Goal: Information Seeking & Learning: Learn about a topic

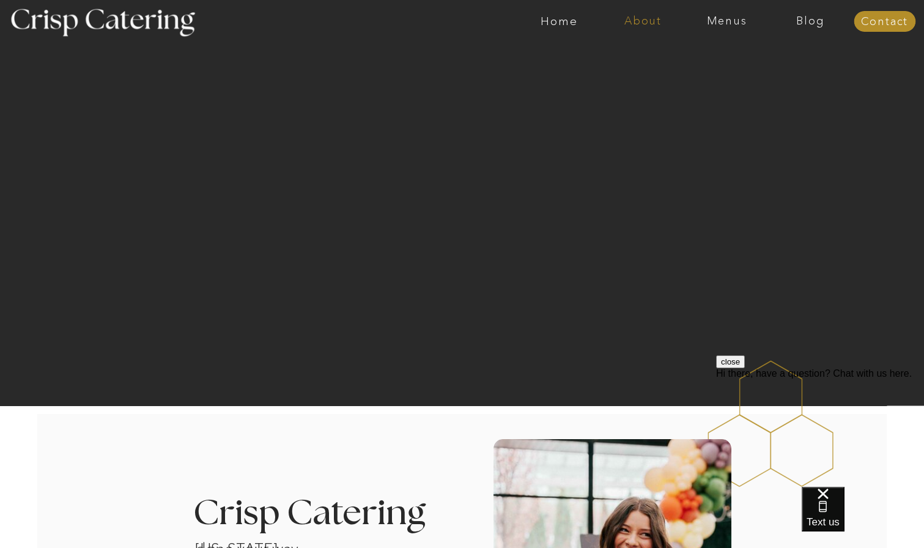
click at [653, 22] on nav "About" at bounding box center [643, 21] width 84 height 12
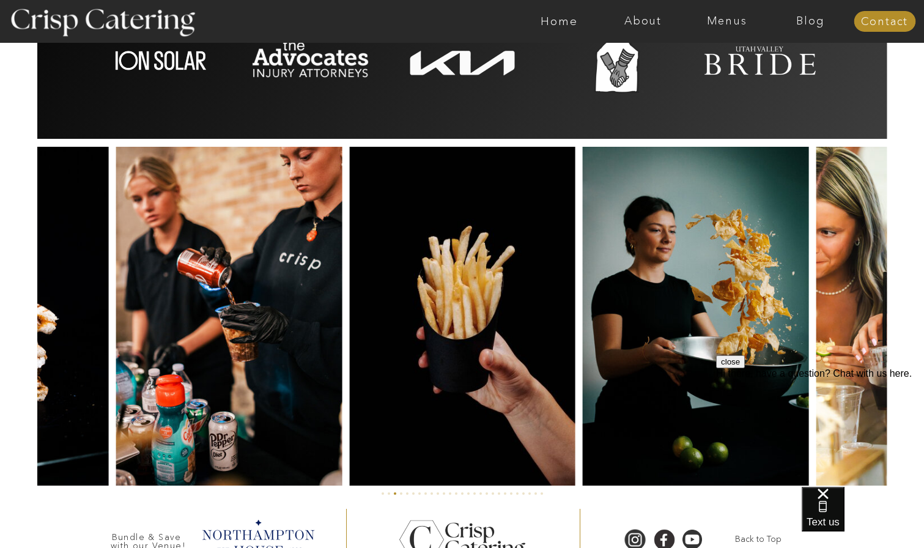
scroll to position [2827, 0]
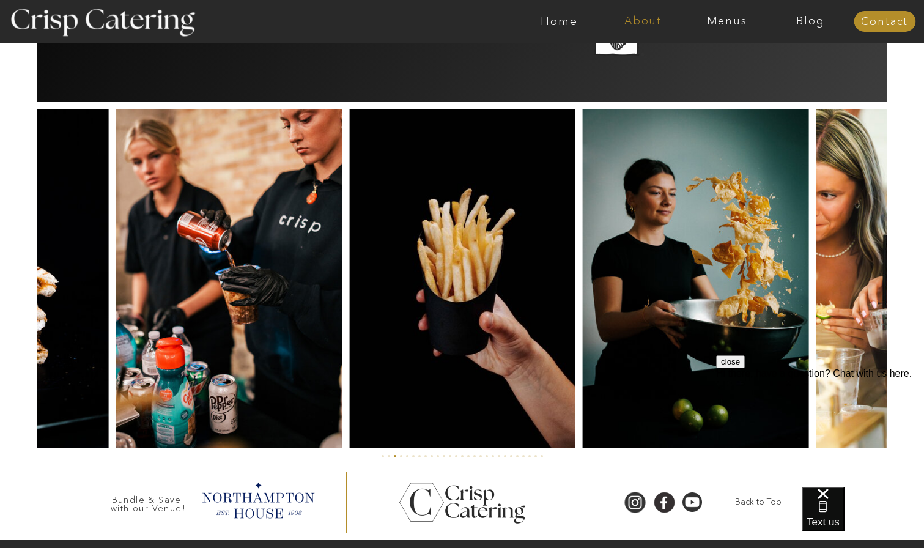
click at [644, 15] on nav "About" at bounding box center [643, 21] width 84 height 12
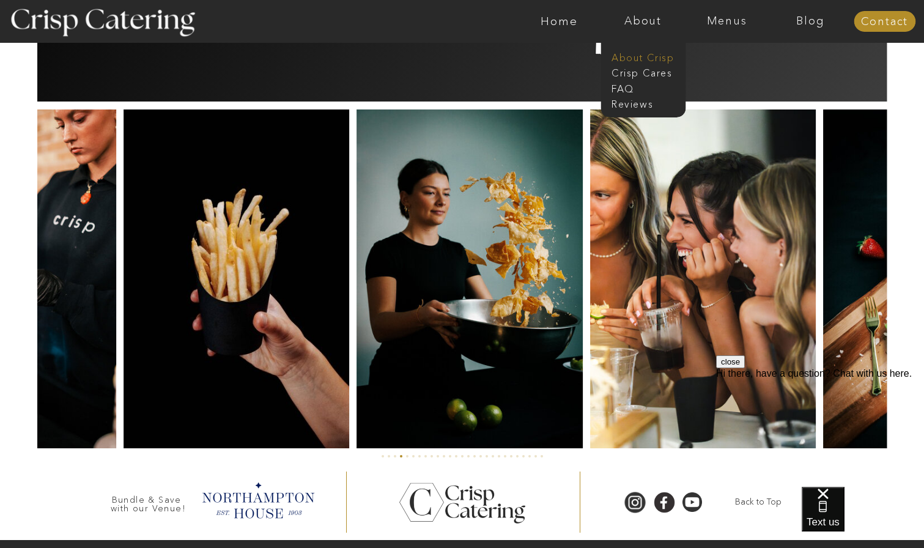
click at [649, 54] on nav "About Crisp" at bounding box center [646, 57] width 70 height 12
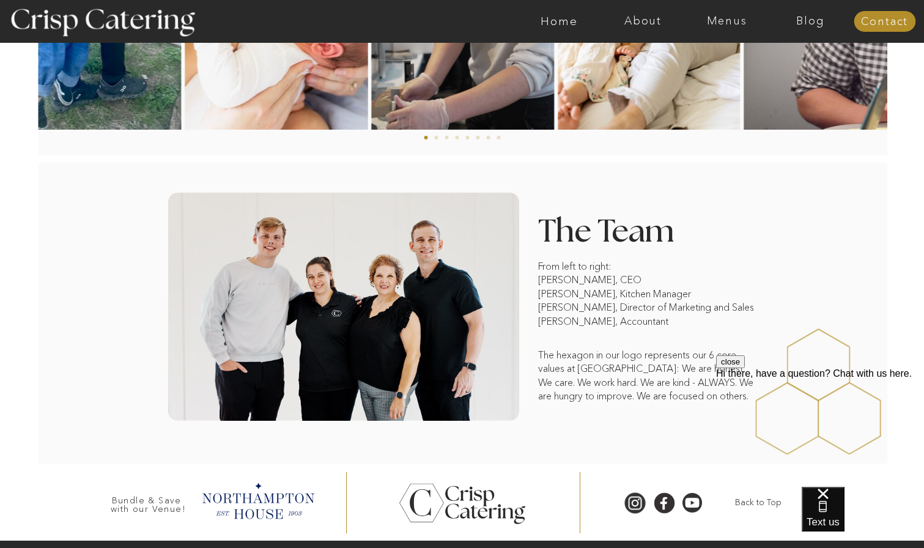
scroll to position [862, 0]
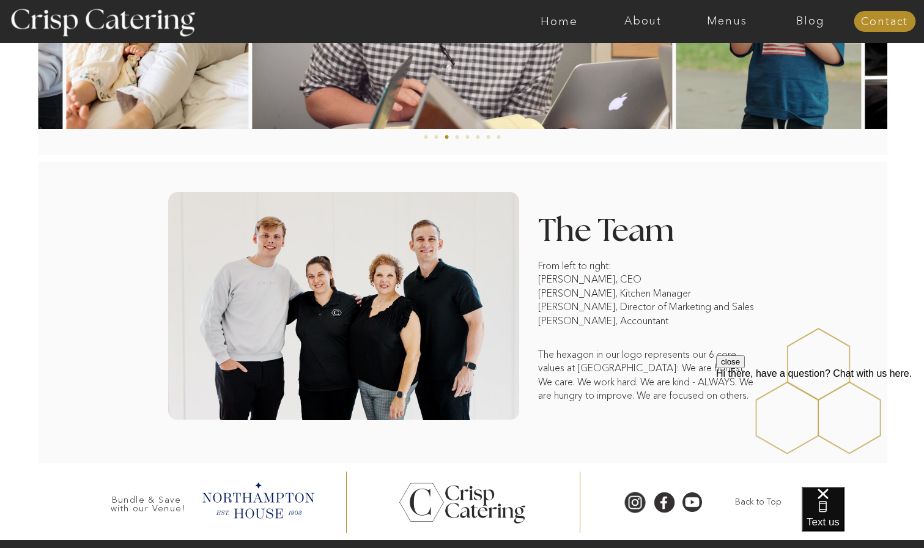
drag, startPoint x: 616, startPoint y: 57, endPoint x: 559, endPoint y: 132, distance: 93.4
click at [559, 155] on div at bounding box center [462, 158] width 995 height 7
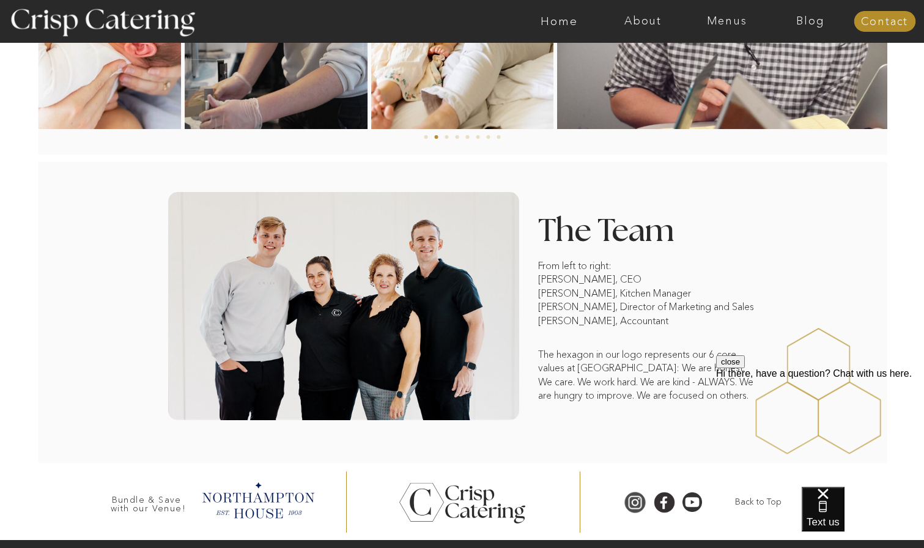
click at [636, 491] on div at bounding box center [635, 502] width 28 height 23
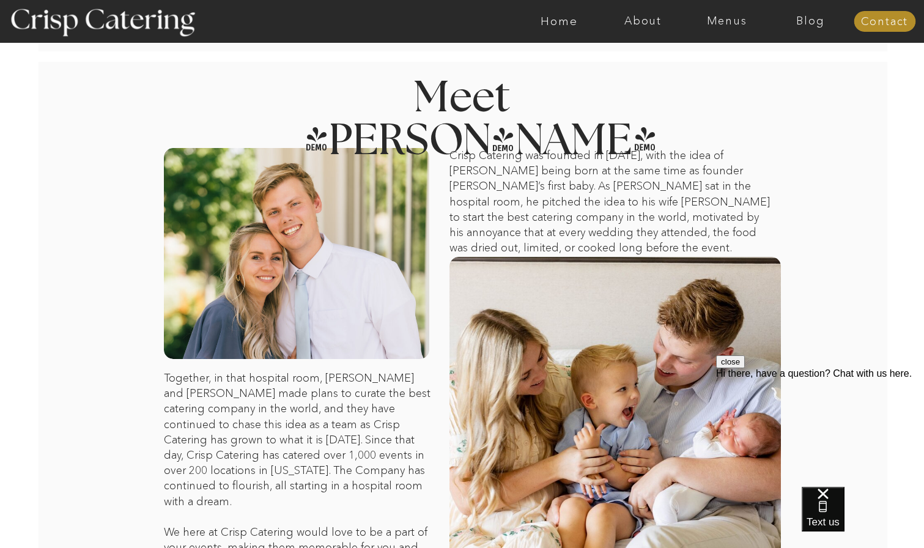
scroll to position [0, 0]
